Goal: Check status: Check status

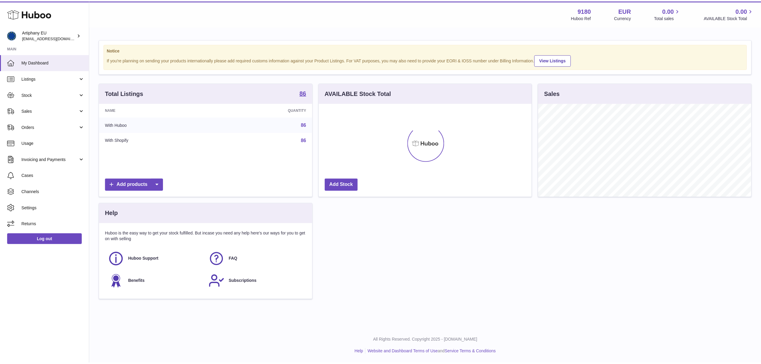
scroll to position [93, 212]
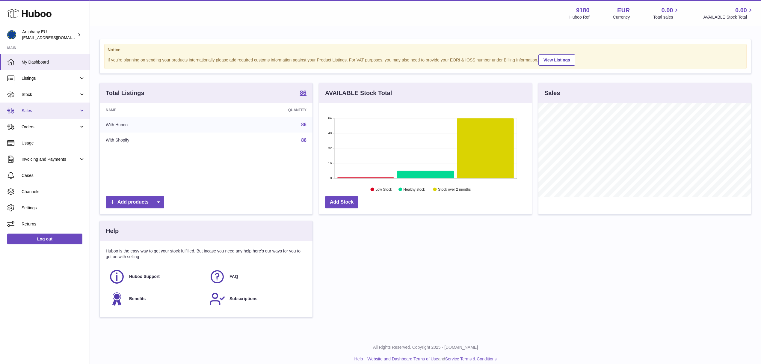
click at [62, 113] on span "Sales" at bounding box center [50, 111] width 57 height 6
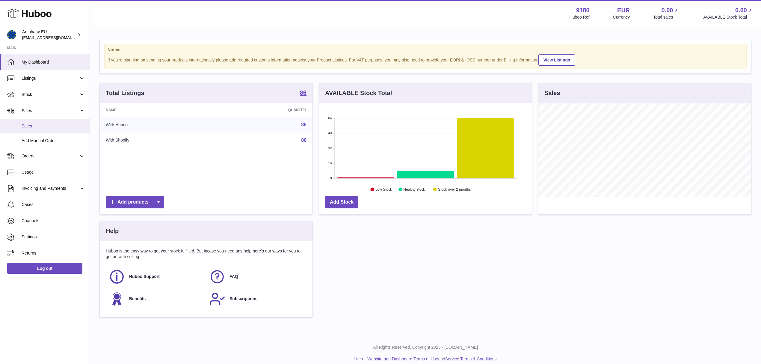
click at [56, 127] on span "Sales" at bounding box center [53, 126] width 63 height 6
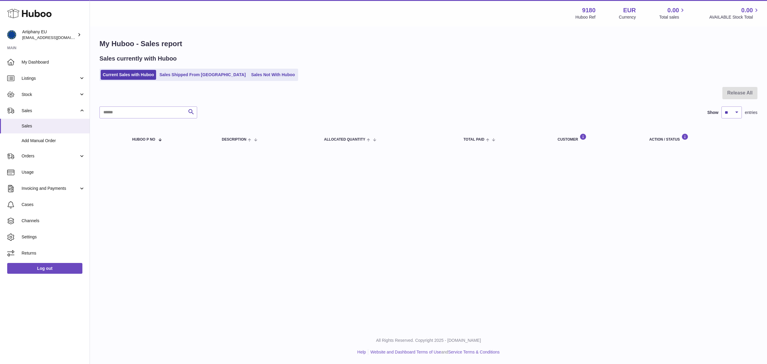
drag, startPoint x: 183, startPoint y: 81, endPoint x: 185, endPoint y: 74, distance: 8.0
click at [183, 81] on div "My Huboo - Sales report Sales currently with Huboo Current Sales with Huboo Sal…" at bounding box center [428, 94] width 677 height 135
click at [185, 73] on link "Sales Shipped From [GEOGRAPHIC_DATA]" at bounding box center [202, 75] width 90 height 10
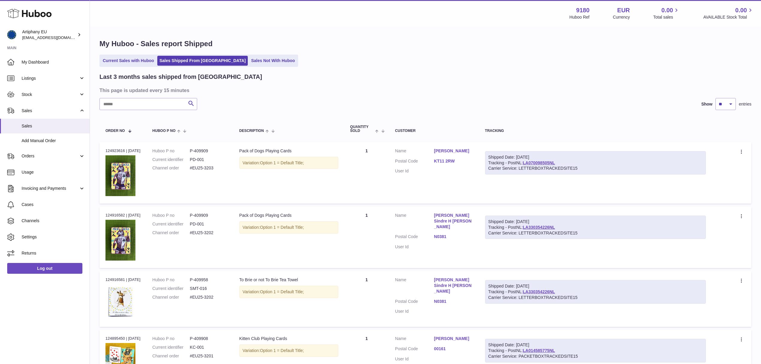
click at [447, 159] on link "KT11 2RW" at bounding box center [453, 161] width 39 height 6
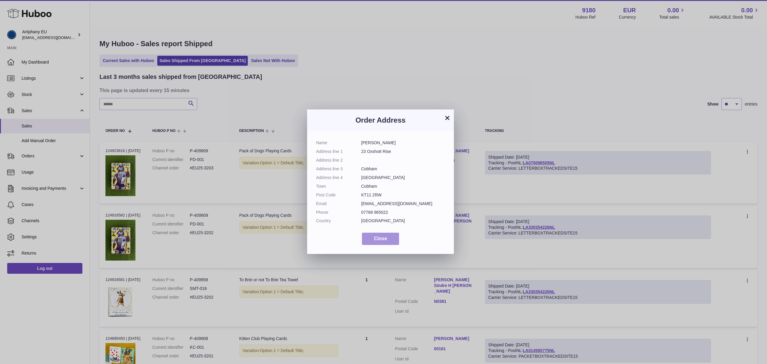
click at [383, 243] on button "Close" at bounding box center [380, 238] width 37 height 12
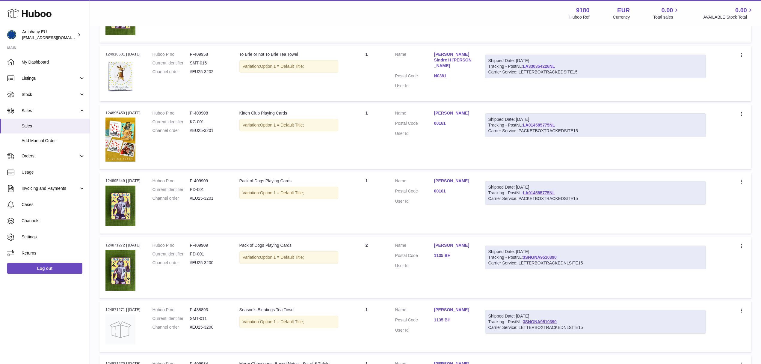
scroll to position [240, 0]
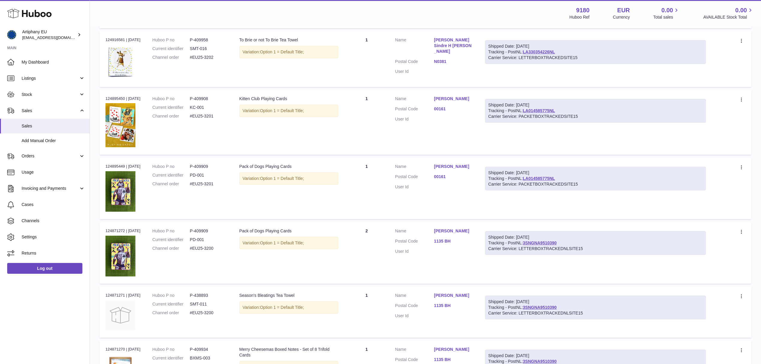
click at [448, 176] on link "00161" at bounding box center [453, 177] width 39 height 6
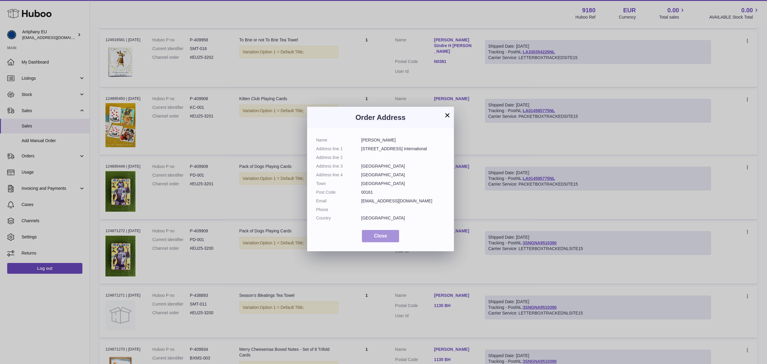
click at [391, 242] on button "Close" at bounding box center [380, 236] width 37 height 12
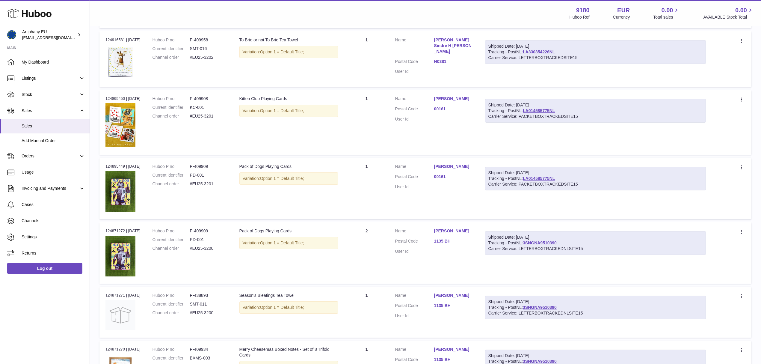
click at [447, 241] on link "1135 BH" at bounding box center [453, 241] width 39 height 6
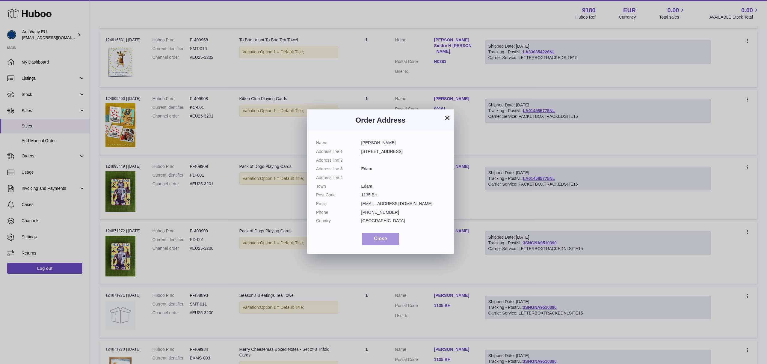
click at [368, 238] on button "Close" at bounding box center [380, 238] width 37 height 12
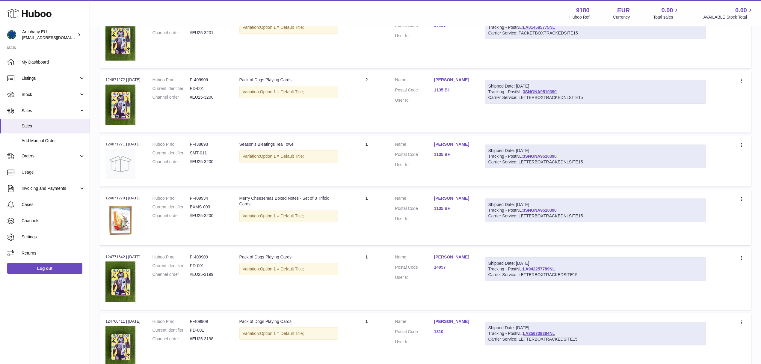
scroll to position [399, 0]
